Goal: Task Accomplishment & Management: Complete application form

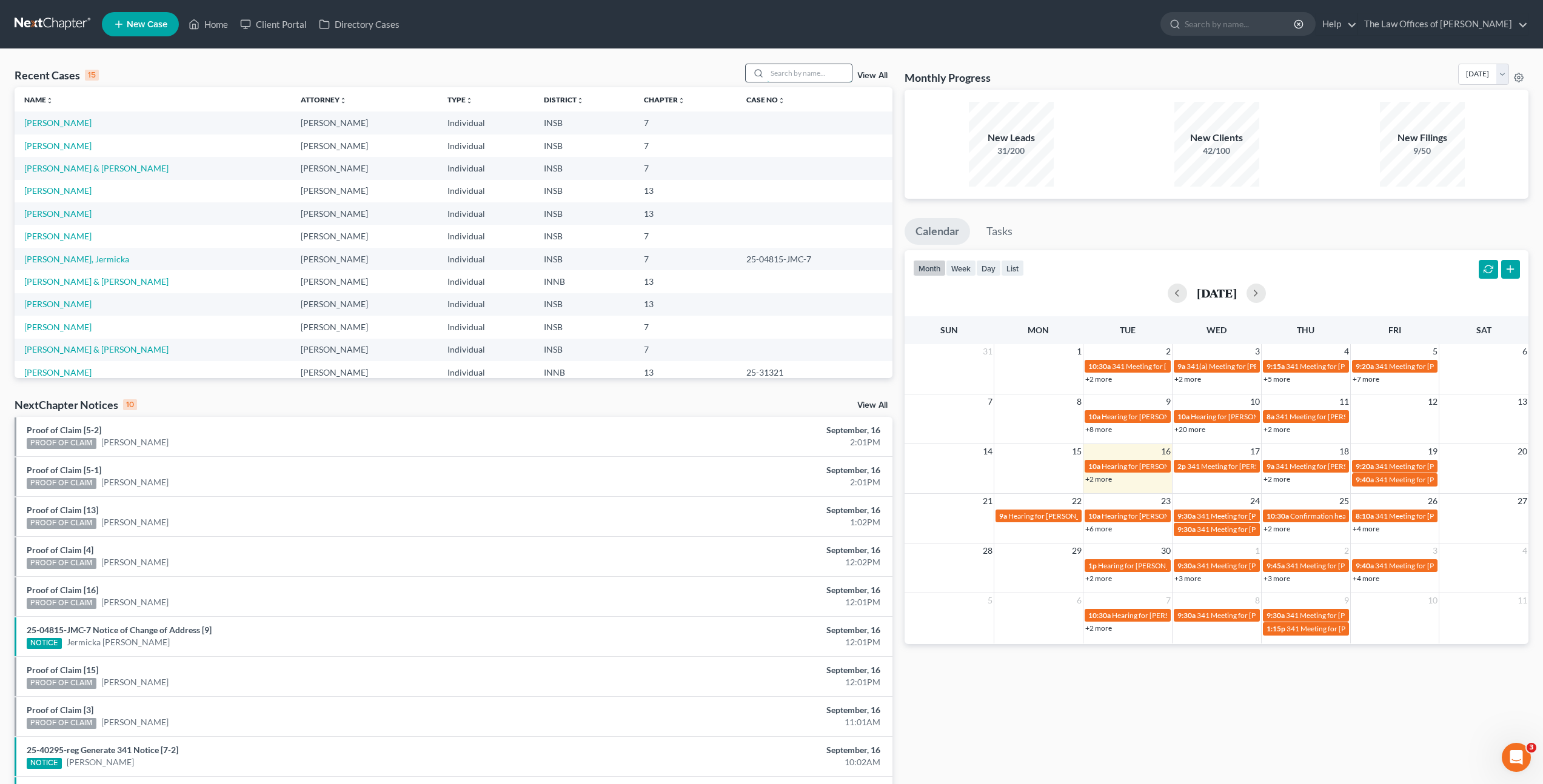
click at [796, 71] on input "search" at bounding box center [809, 73] width 85 height 18
type input "[PERSON_NAME]"
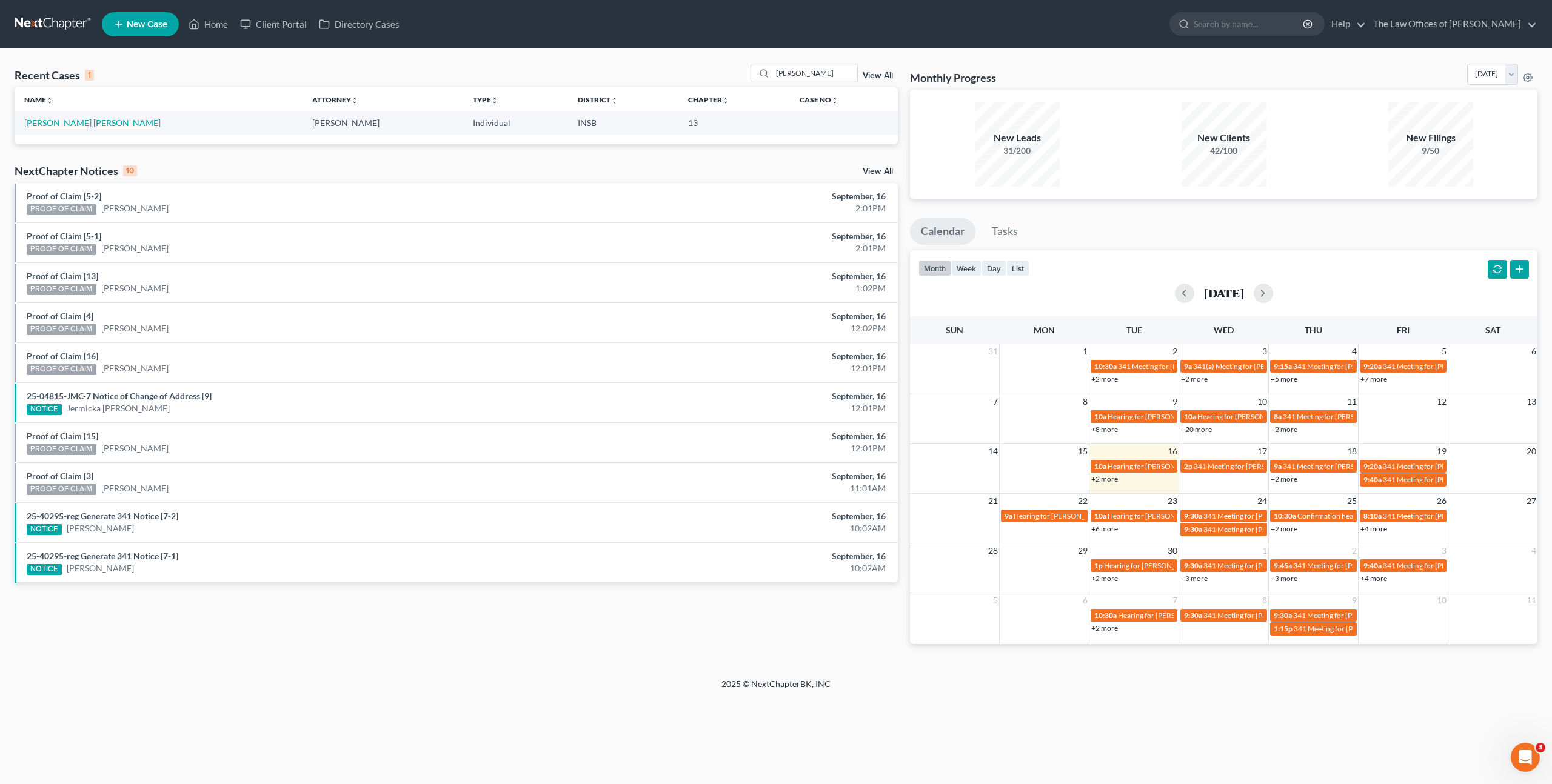
click at [67, 120] on link "[PERSON_NAME] [PERSON_NAME]" at bounding box center [93, 122] width 137 height 10
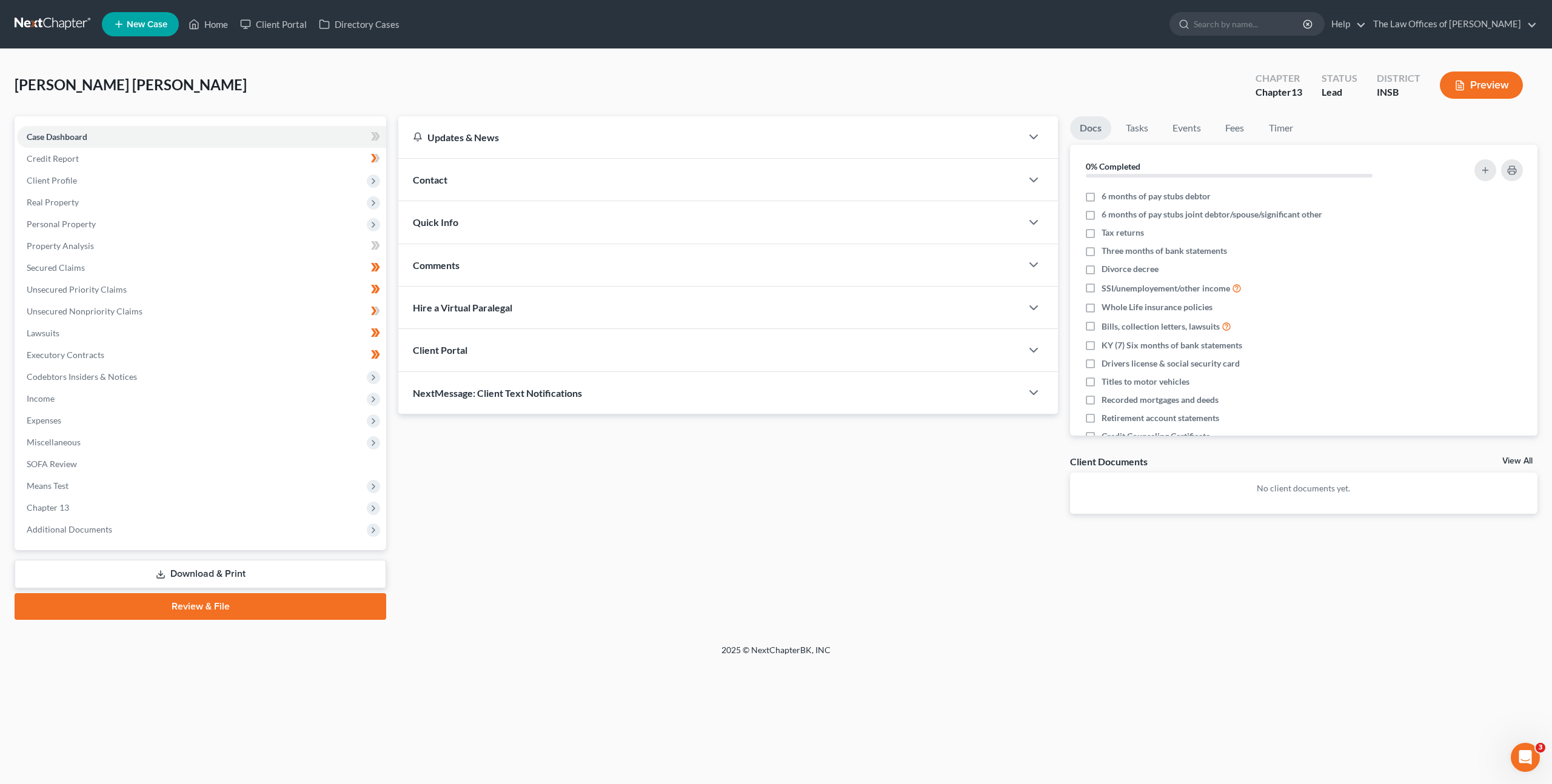
click at [617, 92] on div "[PERSON_NAME] [PERSON_NAME] Upgraded Chapter Chapter 13 Status Lead District IN…" at bounding box center [776, 90] width 1523 height 53
click at [638, 75] on div "[PERSON_NAME] [PERSON_NAME] Upgraded Chapter Chapter 13 Status Lead District IN…" at bounding box center [776, 90] width 1523 height 53
drag, startPoint x: 620, startPoint y: 476, endPoint x: 600, endPoint y: 457, distance: 27.6
click at [620, 476] on div "Updates & News × [US_STATE] [GEOGRAPHIC_DATA] Notes Take a look at NextChapter'…" at bounding box center [728, 325] width 672 height 417
click at [548, 485] on div "Updates & News × [US_STATE] [GEOGRAPHIC_DATA] Notes Take a look at NextChapter'…" at bounding box center [728, 325] width 672 height 417
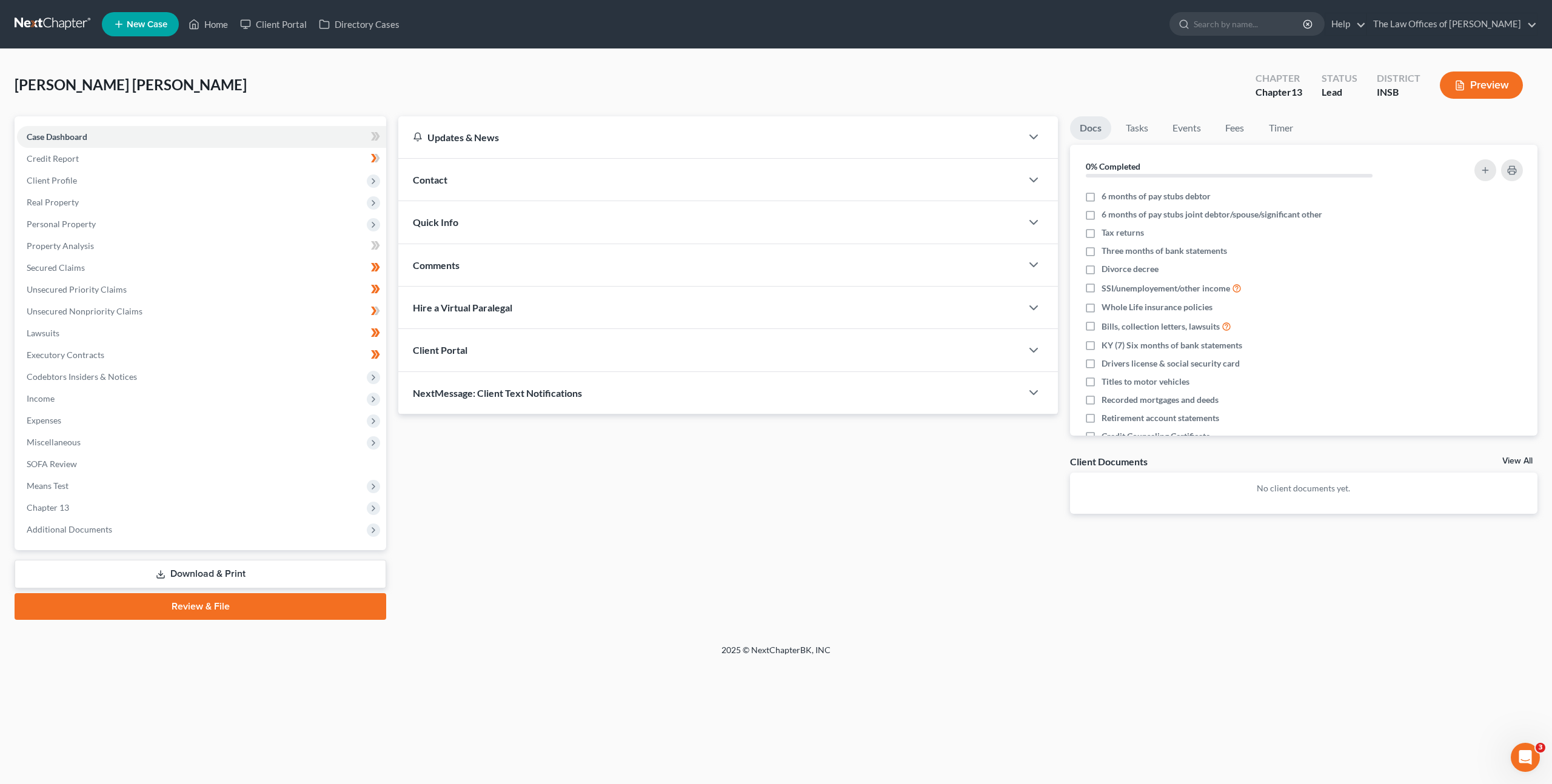
click at [490, 508] on div "Updates & News × [US_STATE] [GEOGRAPHIC_DATA] Notes Take a look at NextChapter'…" at bounding box center [728, 325] width 672 height 417
click at [642, 566] on div "Updates & News × [US_STATE] [GEOGRAPHIC_DATA] Notes Take a look at NextChapter'…" at bounding box center [967, 368] width 1151 height 504
drag, startPoint x: 536, startPoint y: 440, endPoint x: 534, endPoint y: 422, distance: 18.1
click at [537, 440] on div "Updates & News × [US_STATE] [GEOGRAPHIC_DATA] Notes Take a look at NextChapter'…" at bounding box center [728, 325] width 672 height 417
click at [196, 184] on span "Client Profile" at bounding box center [201, 180] width 369 height 22
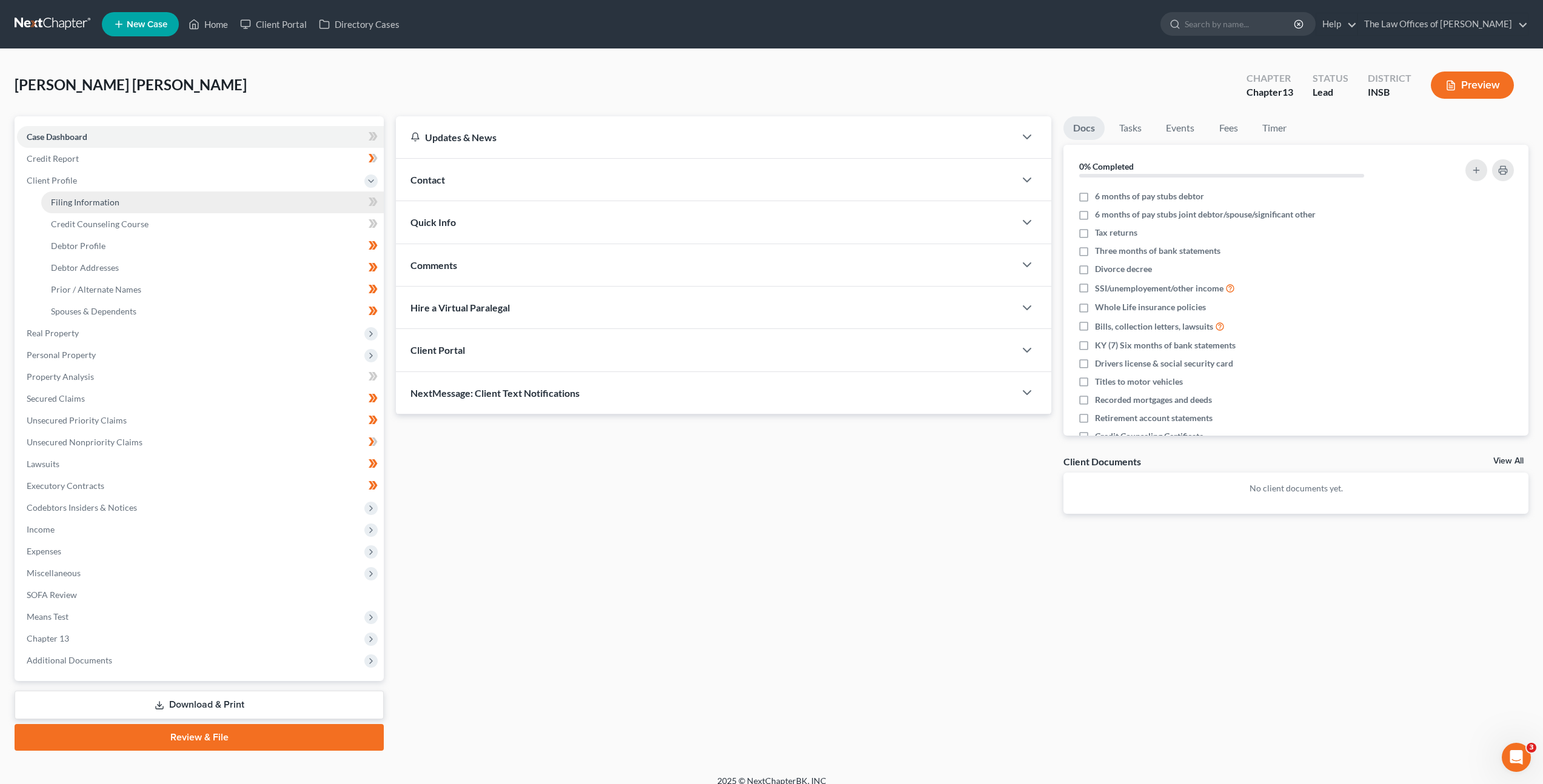
click at [185, 202] on link "Filing Information" at bounding box center [212, 202] width 343 height 22
select select "1"
select select "0"
select select "3"
select select "15"
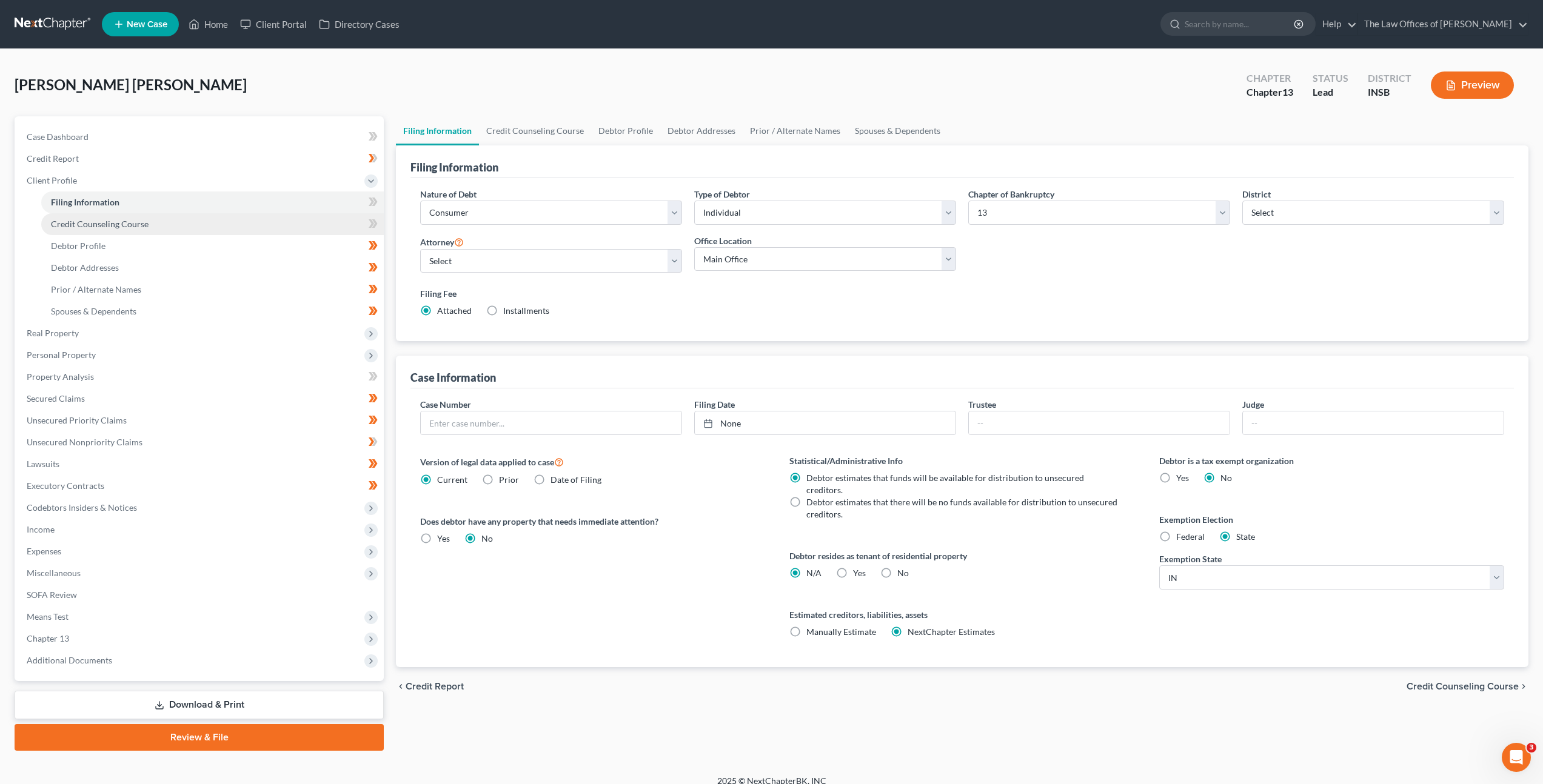
click at [179, 225] on link "Credit Counseling Course" at bounding box center [212, 224] width 343 height 22
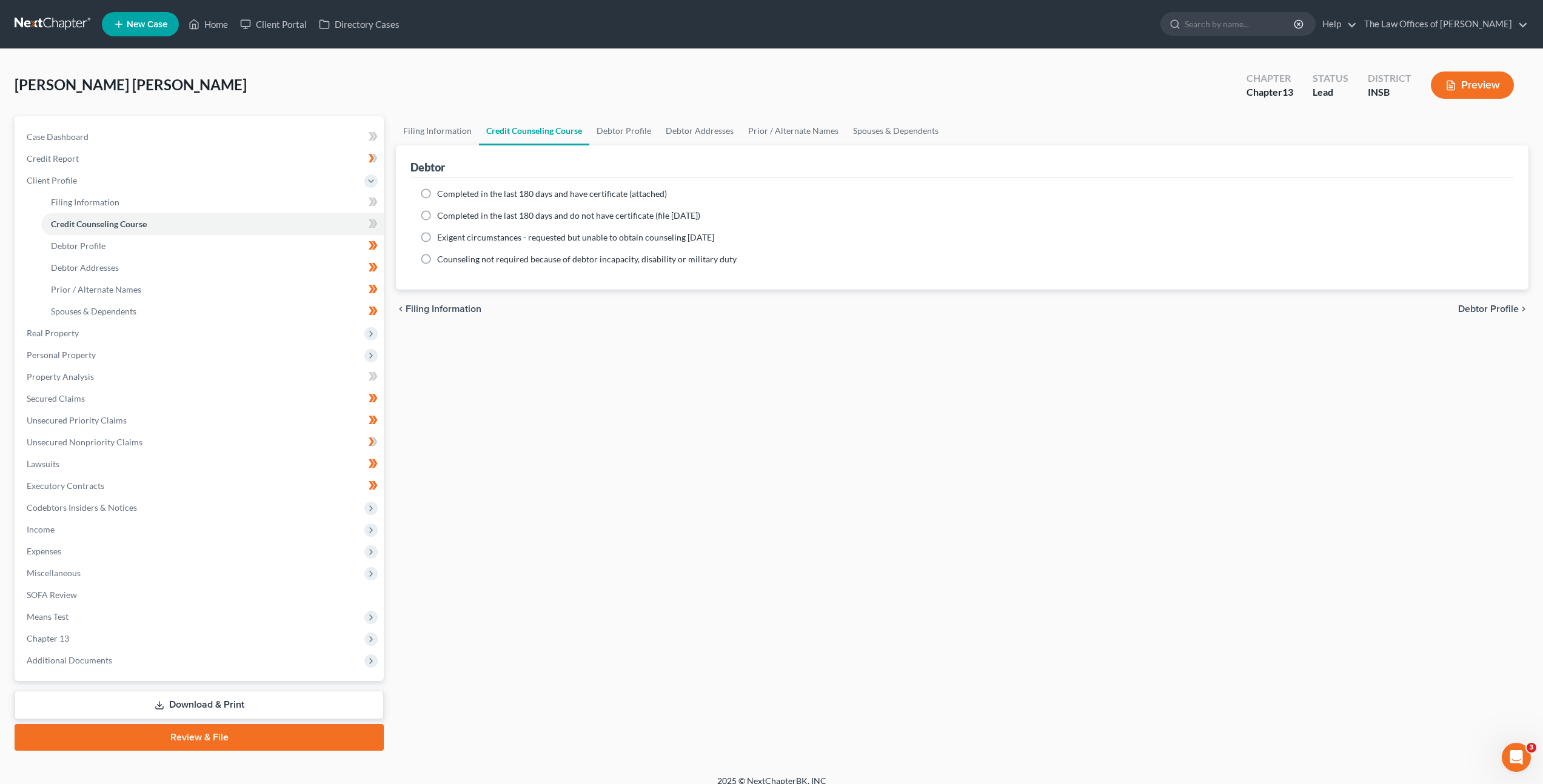
click at [850, 332] on div "Filing Information Credit Counseling Course Debtor Profile Debtor Addresses Pri…" at bounding box center [963, 434] width 1145 height 635
click at [855, 469] on div "Filing Information Credit Counseling Course Debtor Profile Debtor Addresses Pri…" at bounding box center [963, 434] width 1145 height 635
click at [856, 405] on div "Filing Information Credit Counseling Course Debtor Profile Debtor Addresses Pri…" at bounding box center [963, 434] width 1145 height 635
click at [861, 534] on div "Filing Information Credit Counseling Course Debtor Profile Debtor Addresses Pri…" at bounding box center [963, 434] width 1145 height 635
click at [569, 348] on div "Filing Information Credit Counseling Course Debtor Profile Debtor Addresses Pri…" at bounding box center [963, 434] width 1145 height 635
